Goal: Communication & Community: Answer question/provide support

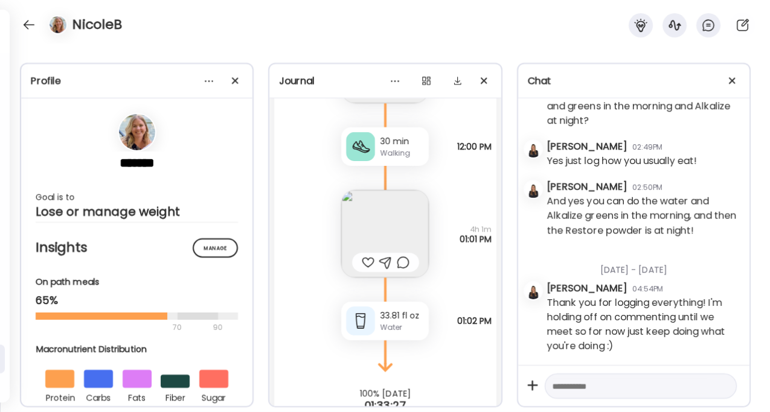
scroll to position [3703, 0]
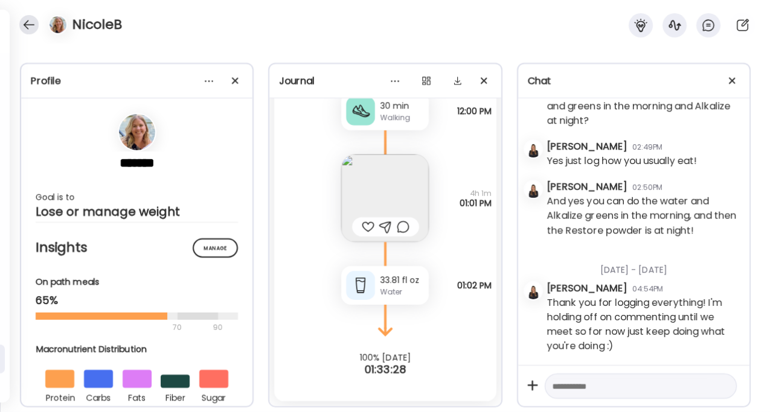
click at [28, 18] on div at bounding box center [28, 24] width 19 height 19
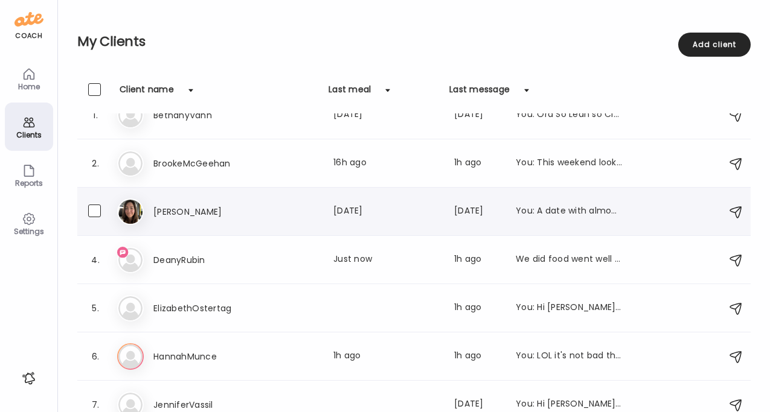
scroll to position [19, 0]
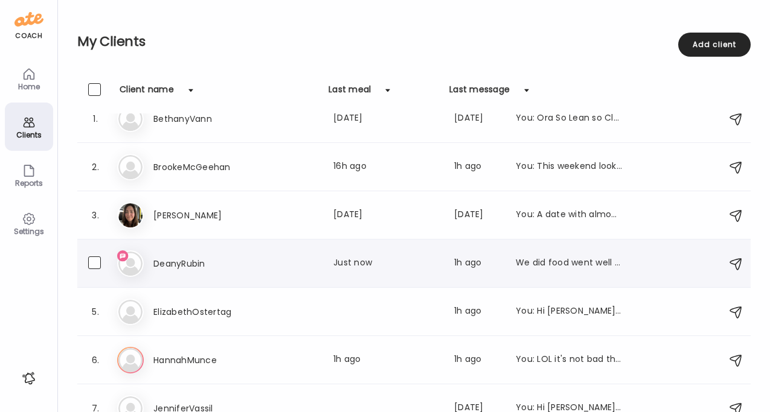
click at [210, 260] on h3 "DeanyRubin" at bounding box center [206, 264] width 106 height 14
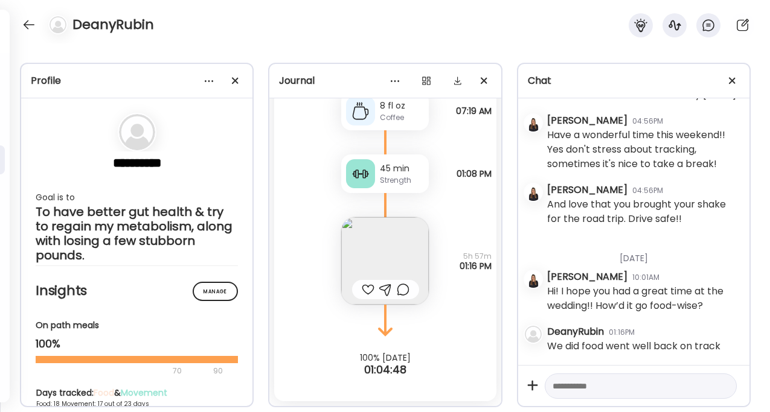
scroll to position [4525, 0]
click at [20, 19] on div "DeanyRubin" at bounding box center [385, 21] width 770 height 43
click at [29, 22] on div at bounding box center [28, 24] width 19 height 19
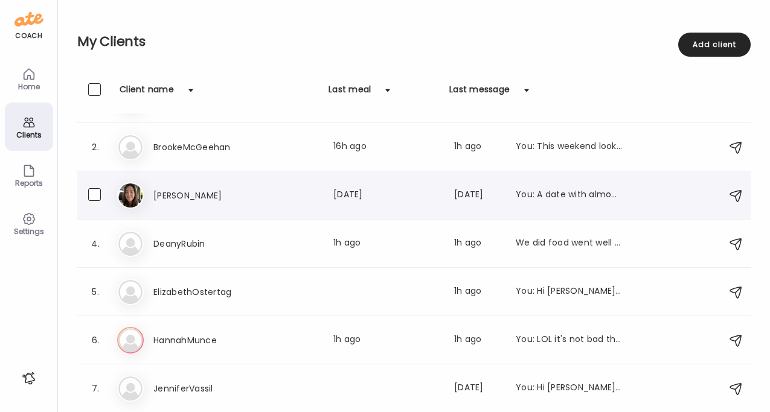
scroll to position [0, 0]
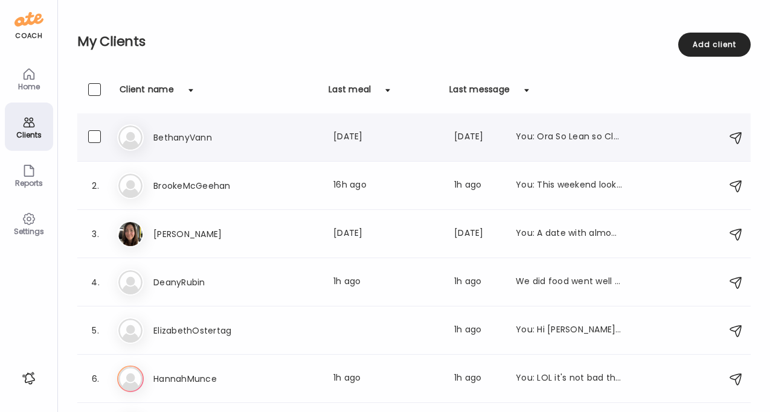
click at [210, 140] on h3 "BethanyVann" at bounding box center [206, 137] width 106 height 14
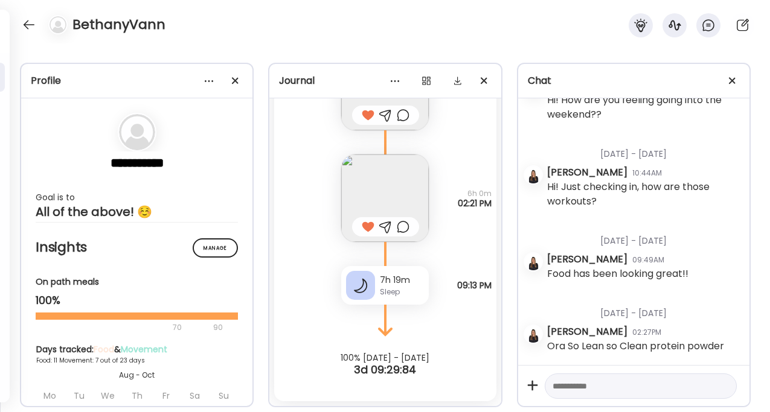
scroll to position [30395, 0]
click at [604, 388] on textarea at bounding box center [629, 386] width 155 height 14
type textarea "**********"
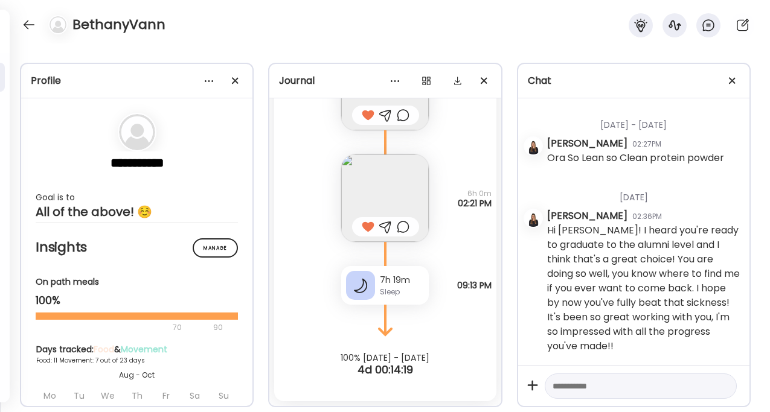
scroll to position [30583, 0]
click at [21, 24] on div at bounding box center [28, 24] width 19 height 19
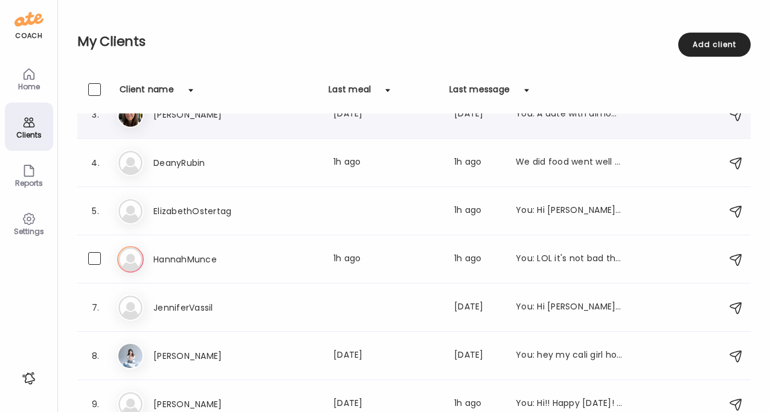
scroll to position [279, 0]
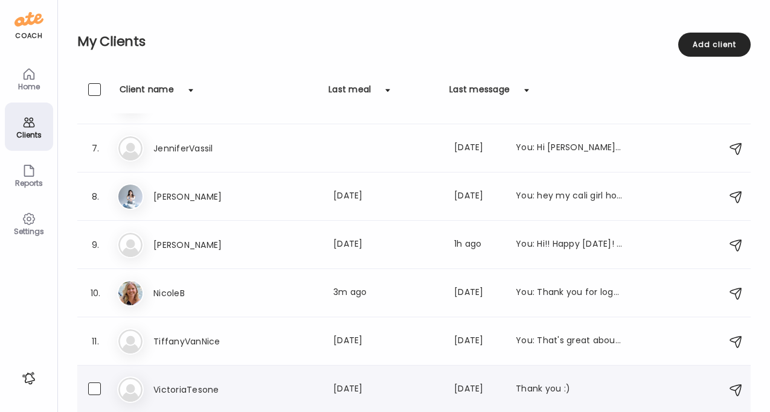
click at [187, 382] on div "Vi VictoriaTesone Last meal: [DATE] Last message: [DATE] Thank you :)" at bounding box center [415, 390] width 597 height 27
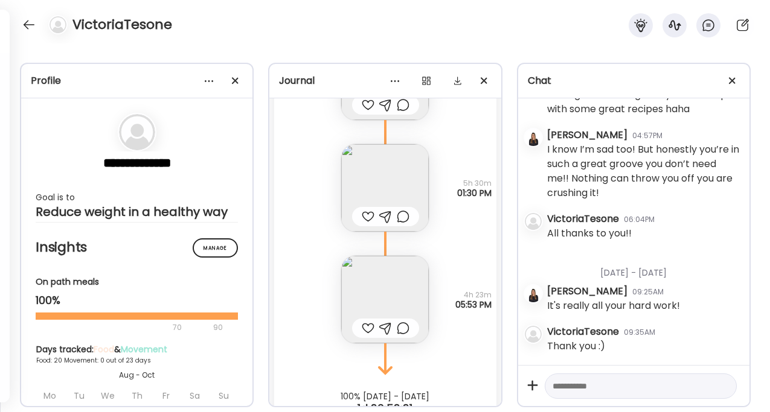
scroll to position [19109, 0]
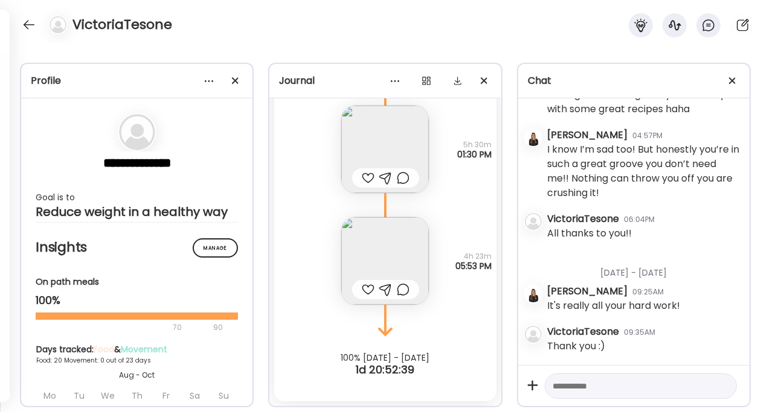
click at [575, 395] on div at bounding box center [641, 387] width 192 height 26
click at [574, 385] on textarea at bounding box center [629, 386] width 155 height 14
click at [591, 369] on textarea "**********" at bounding box center [629, 350] width 155 height 87
click at [694, 370] on textarea "**********" at bounding box center [629, 350] width 155 height 87
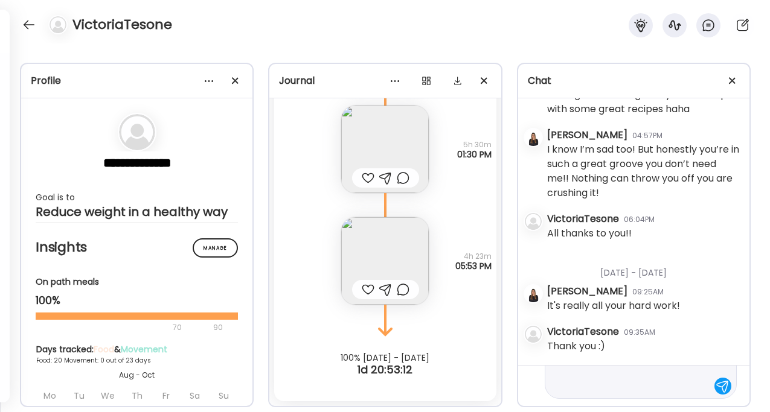
type textarea "**********"
click at [685, 382] on textarea "**********" at bounding box center [629, 350] width 155 height 87
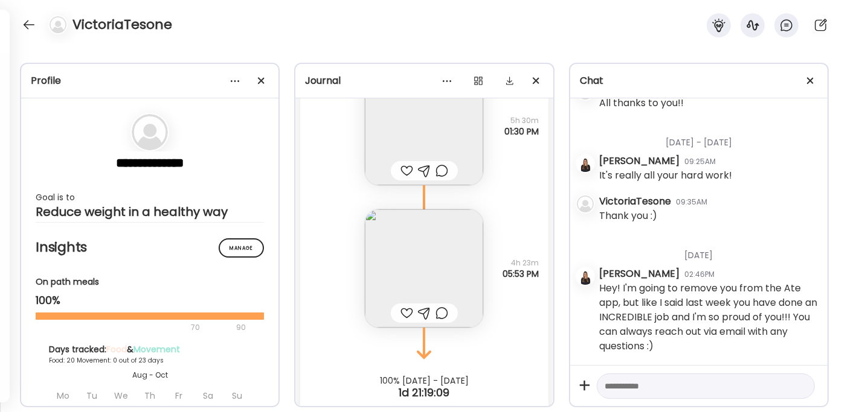
scroll to position [22589, 0]
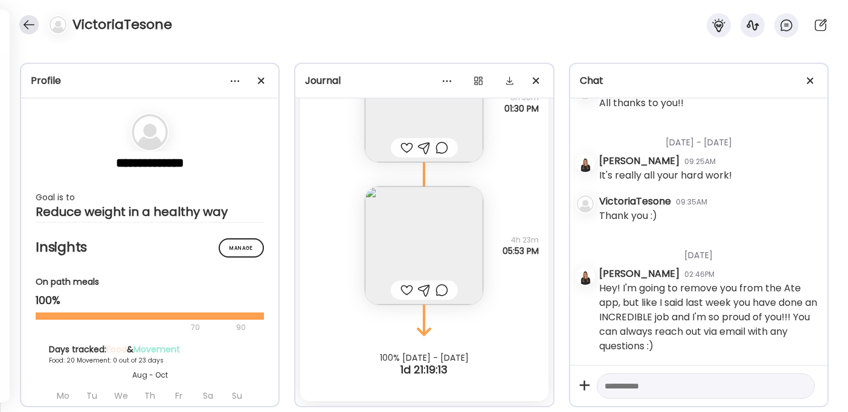
click at [27, 21] on div at bounding box center [28, 24] width 19 height 19
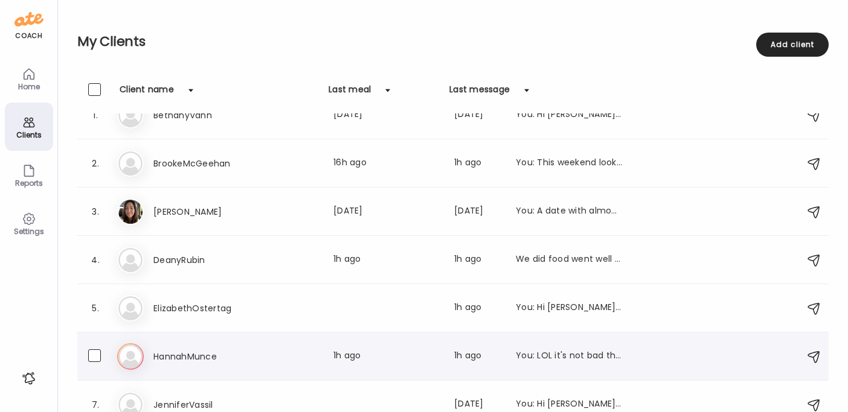
click at [225, 357] on h3 "HannahMunce" at bounding box center [206, 357] width 106 height 14
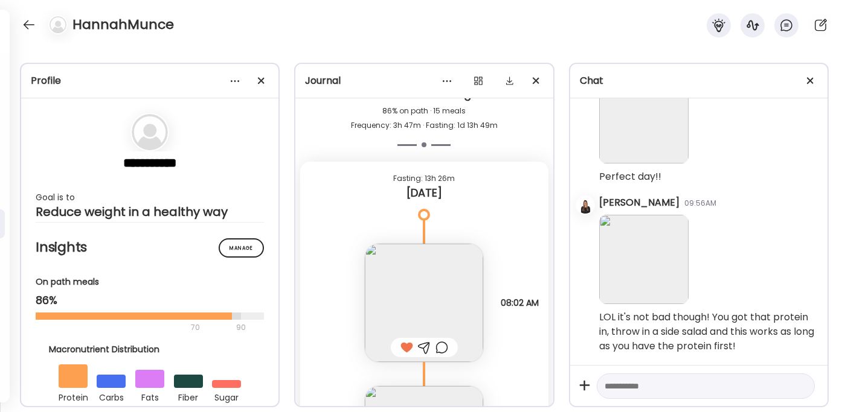
scroll to position [9951, 0]
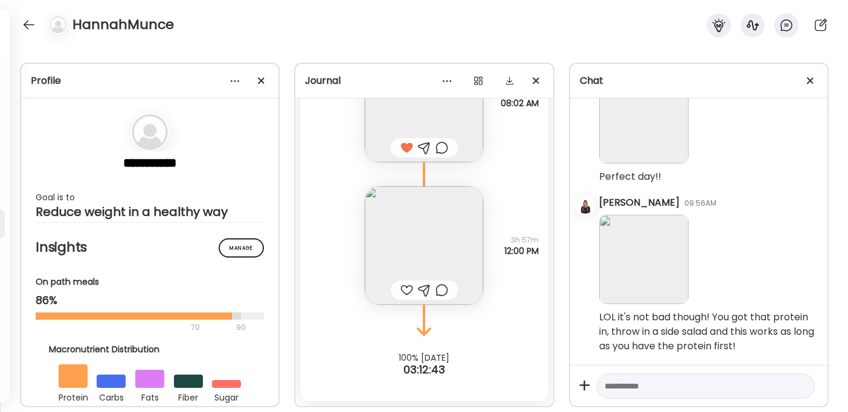
click at [398, 232] on img at bounding box center [424, 246] width 118 height 118
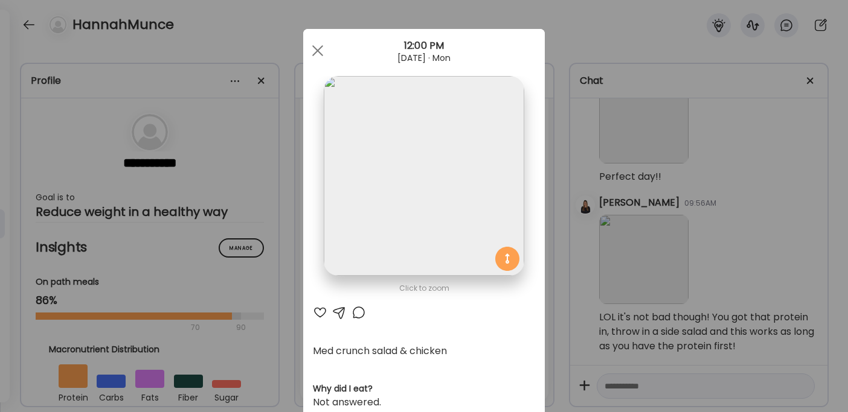
click at [318, 313] on div at bounding box center [320, 313] width 14 height 14
click at [310, 42] on div at bounding box center [318, 51] width 24 height 24
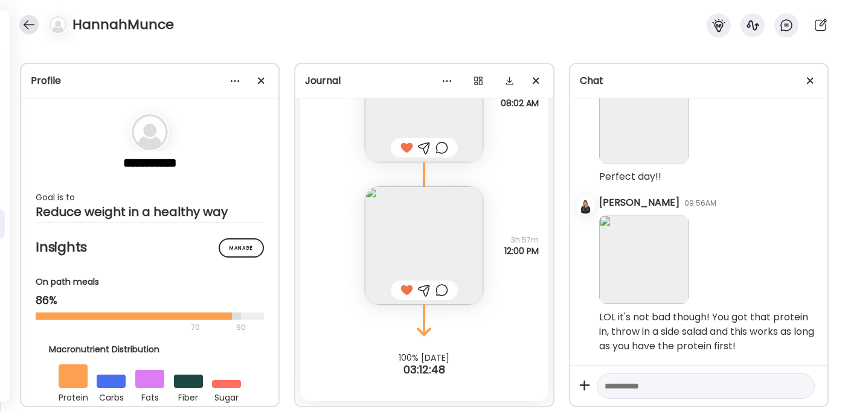
click at [24, 19] on div at bounding box center [28, 24] width 19 height 19
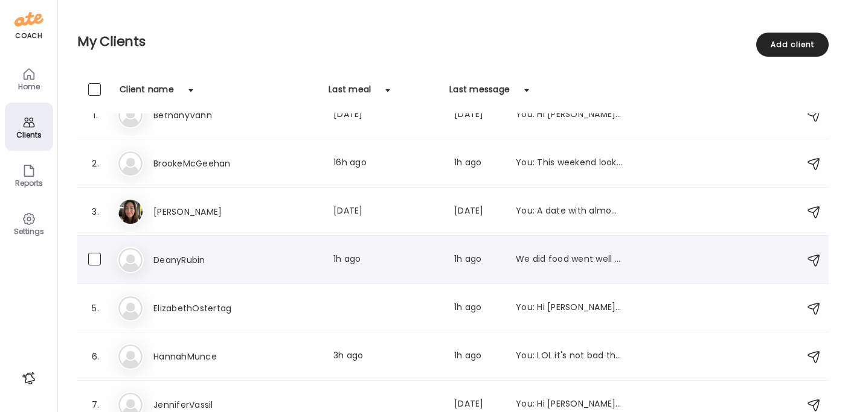
scroll to position [279, 0]
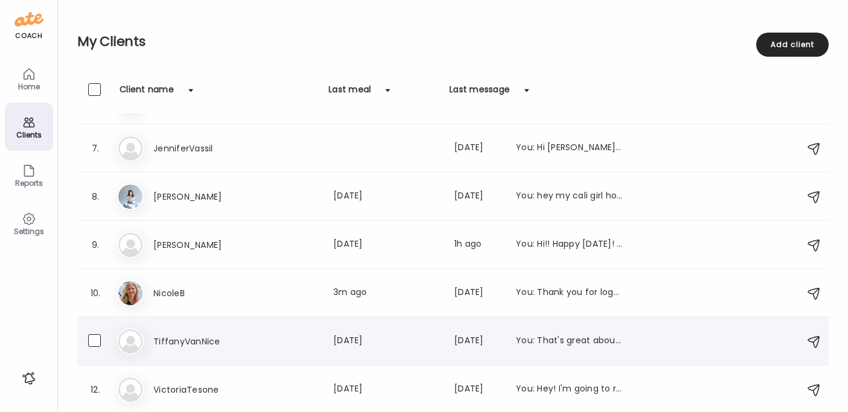
click at [213, 336] on h3 "TiffanyVanNice" at bounding box center [206, 341] width 106 height 14
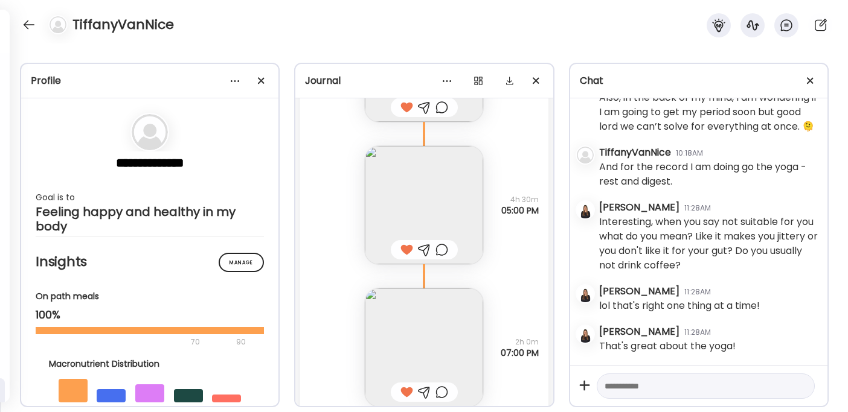
scroll to position [17499, 0]
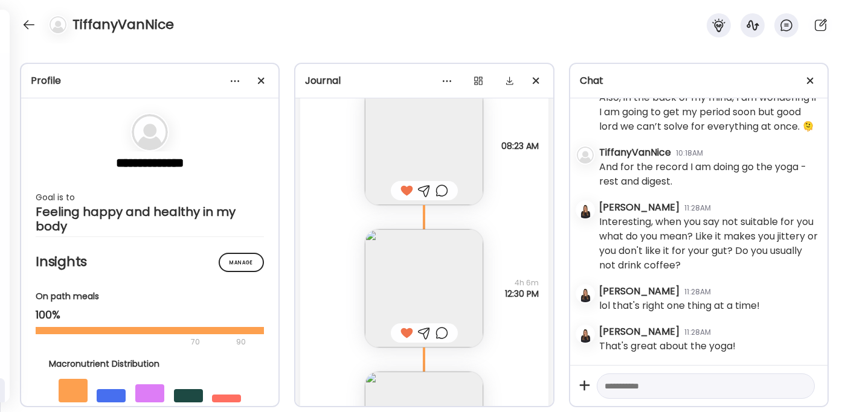
click at [615, 389] on textarea at bounding box center [694, 386] width 181 height 14
type textarea "**********"
